Goal: Task Accomplishment & Management: Use online tool/utility

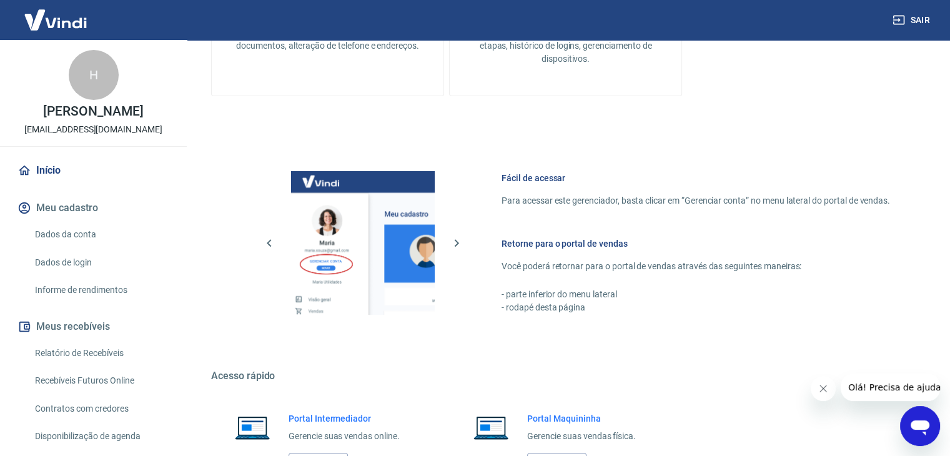
scroll to position [530, 0]
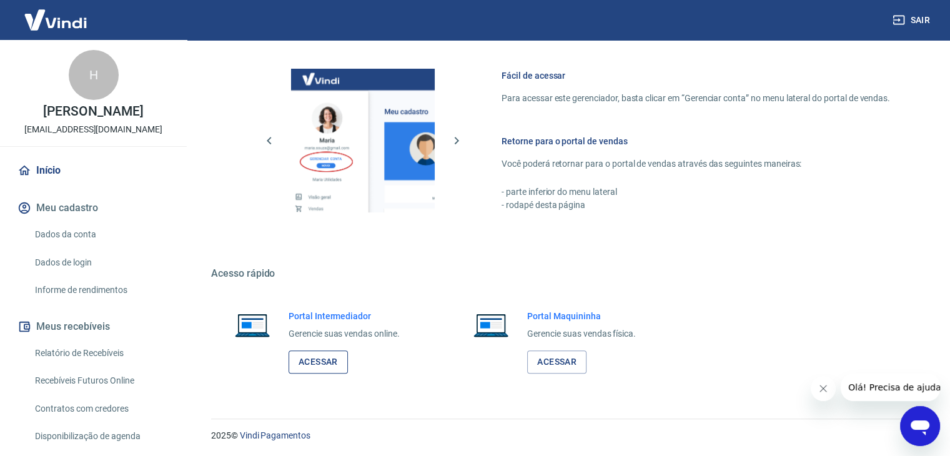
click at [334, 356] on link "Acessar" at bounding box center [317, 361] width 59 height 23
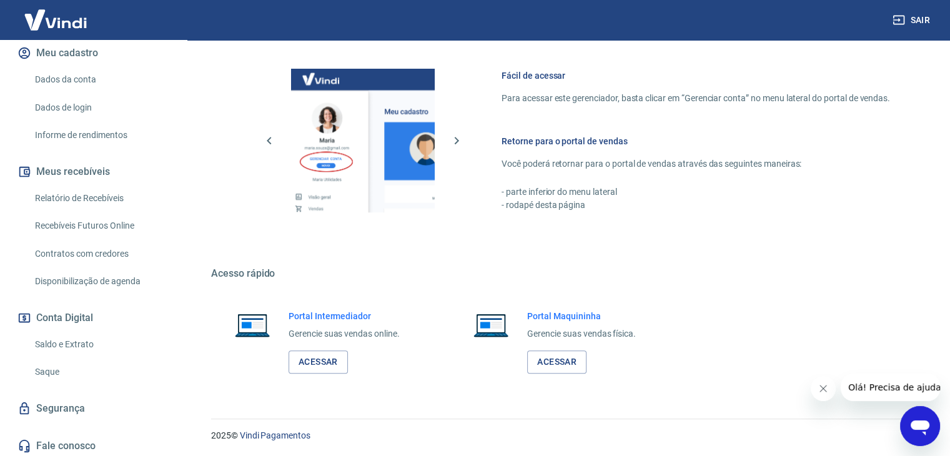
click at [71, 373] on link "Saque" at bounding box center [101, 372] width 142 height 26
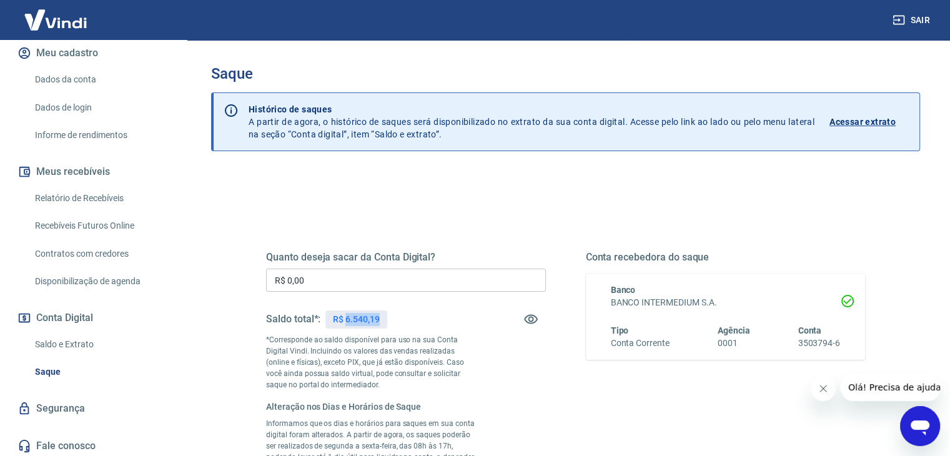
drag, startPoint x: 345, startPoint y: 318, endPoint x: 416, endPoint y: 318, distance: 71.2
click at [416, 318] on div "Saldo total*: R$ 6.540,19" at bounding box center [406, 319] width 280 height 30
copy p "6.540,19"
click at [208, 278] on div "Saque Histórico de saques A partir de agora, o histórico de saques será disponi…" at bounding box center [565, 335] width 739 height 591
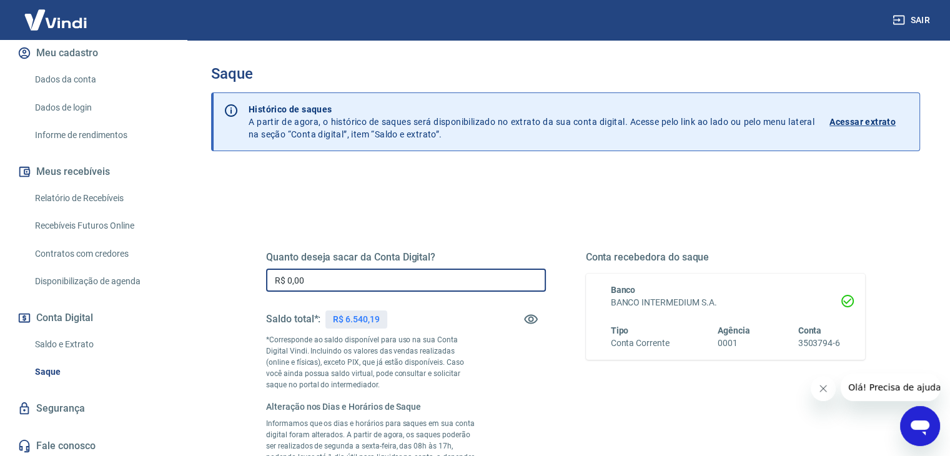
paste input "6.540,19"
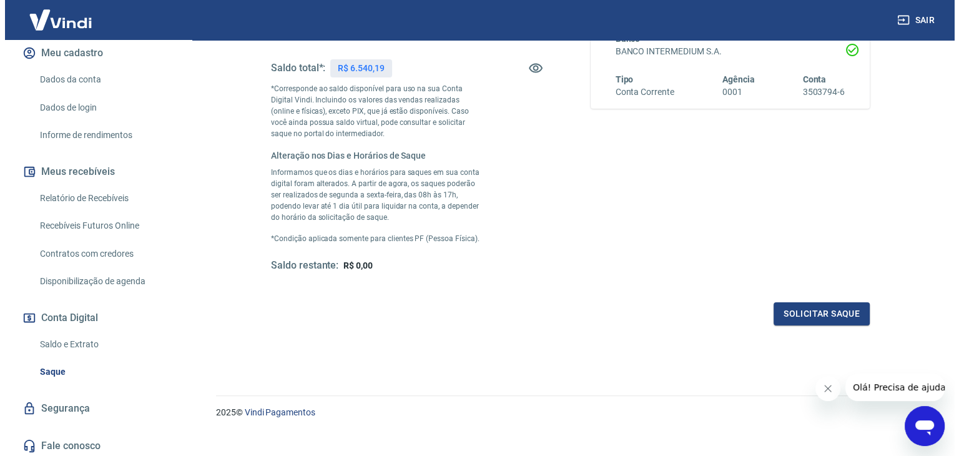
scroll to position [266, 0]
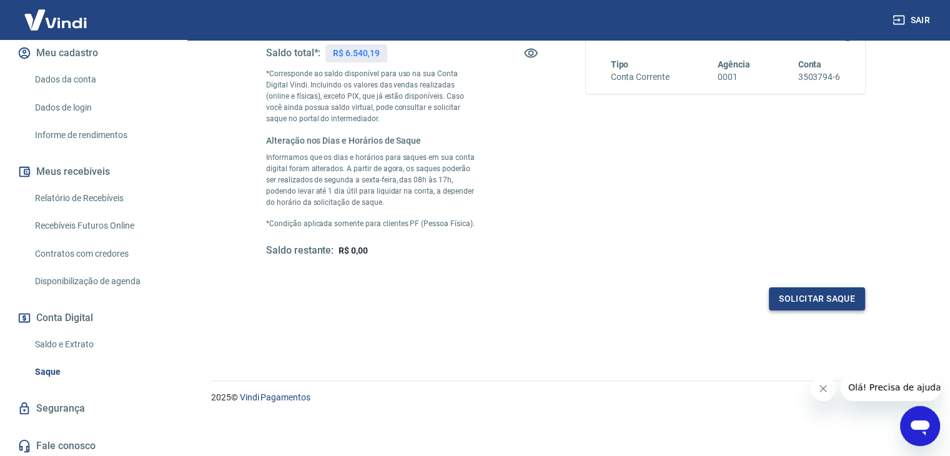
type input "R$ 6.540,19"
click at [811, 303] on button "Solicitar saque" at bounding box center [817, 298] width 96 height 23
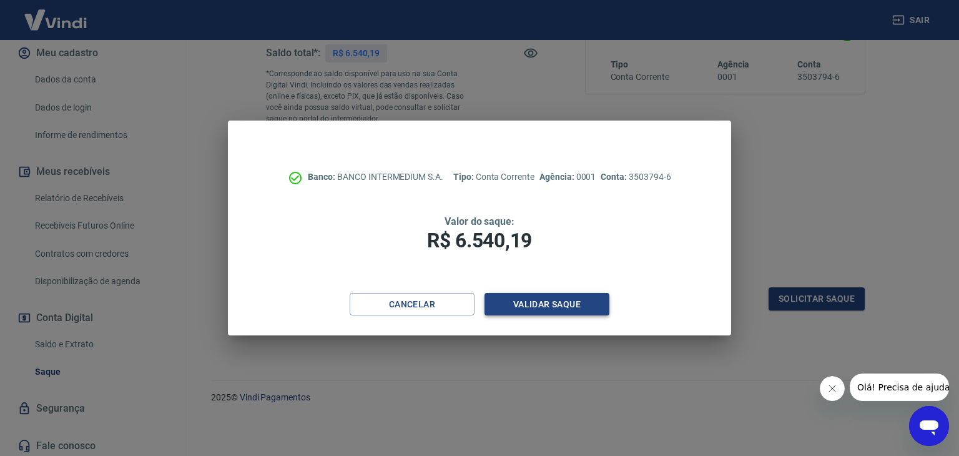
click at [555, 295] on button "Validar saque" at bounding box center [547, 304] width 125 height 23
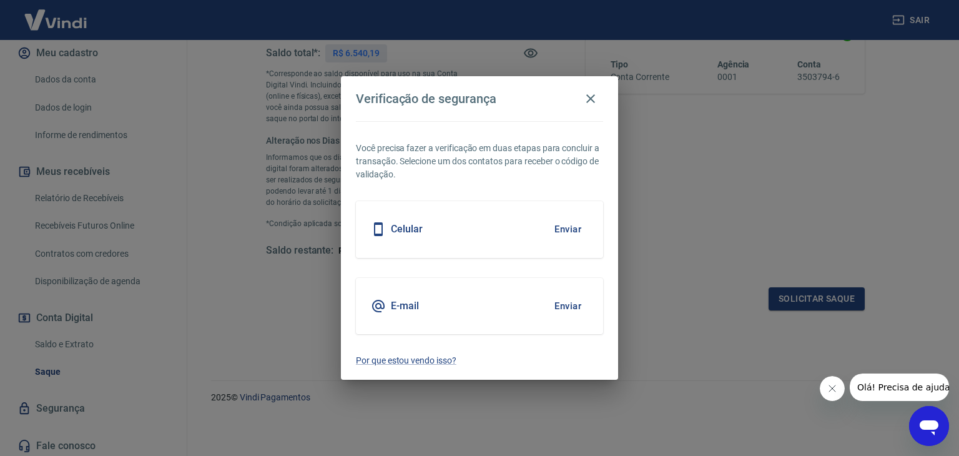
click at [571, 300] on button "Enviar" at bounding box center [568, 306] width 41 height 26
click at [574, 297] on button "Enviar" at bounding box center [568, 306] width 41 height 26
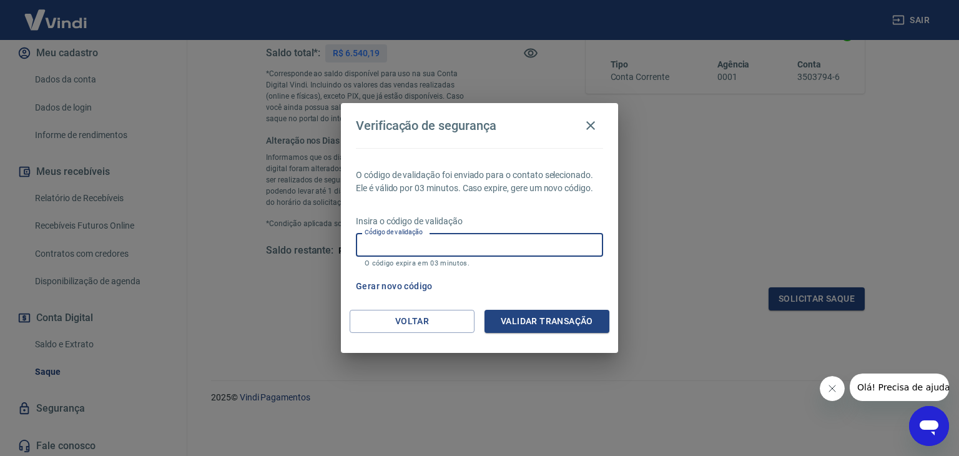
click at [542, 245] on input "Código de validação" at bounding box center [479, 244] width 247 height 23
type input "870971"
click at [532, 314] on button "Validar transação" at bounding box center [547, 321] width 125 height 23
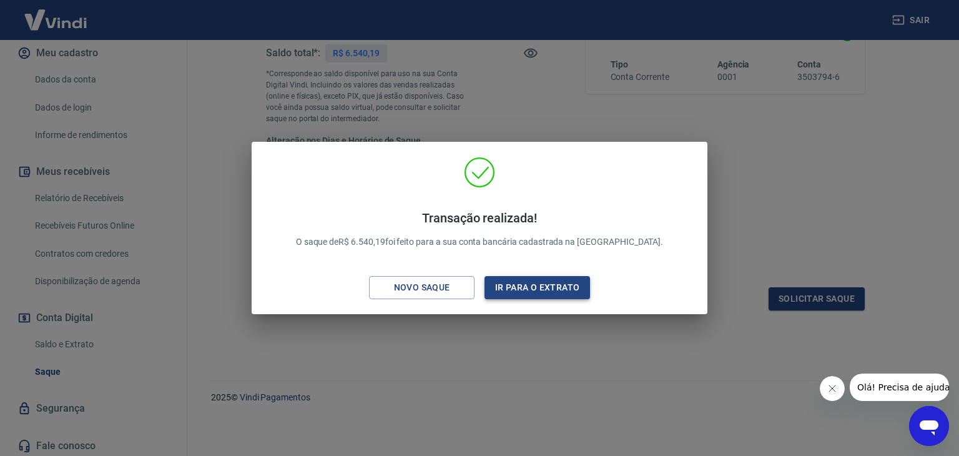
click at [535, 285] on button "Ir para o extrato" at bounding box center [538, 287] width 106 height 23
